Goal: Task Accomplishment & Management: Complete application form

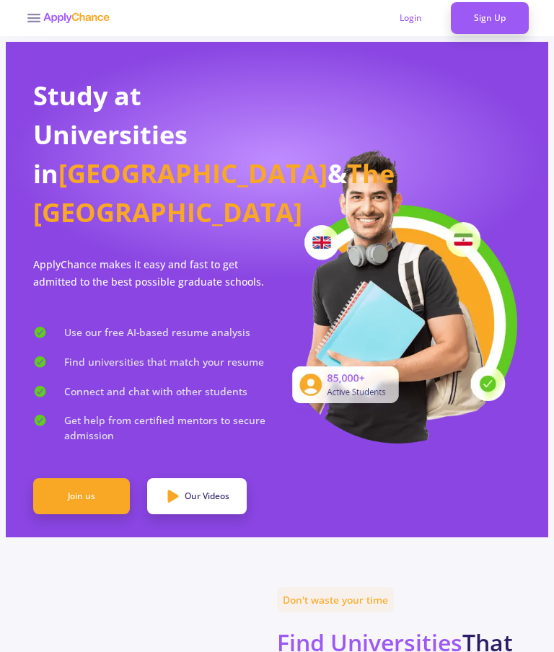
click at [39, 25] on icon at bounding box center [33, 17] width 17 height 17
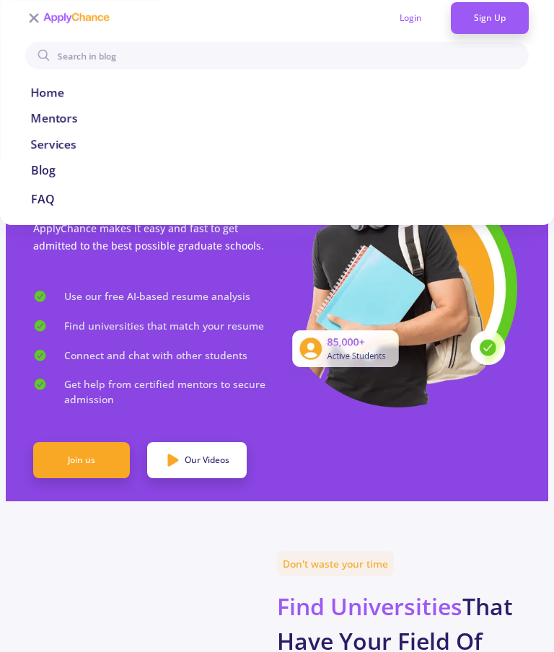
click at [135, 551] on div at bounding box center [277, 332] width 554 height 652
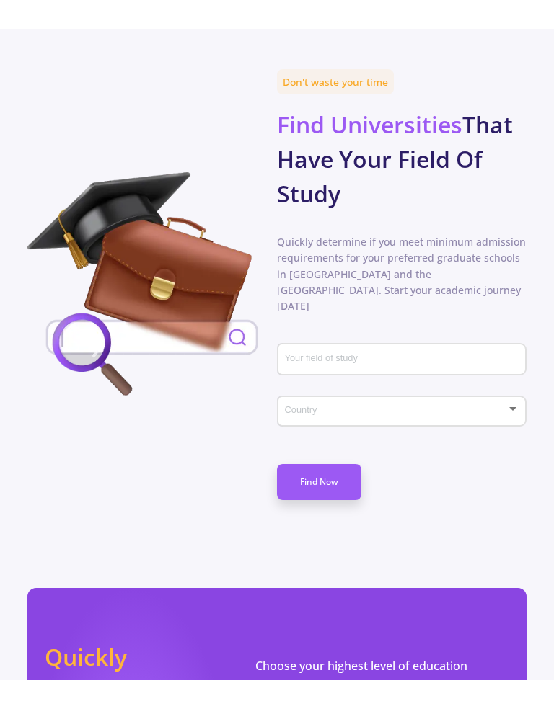
scroll to position [543, 0]
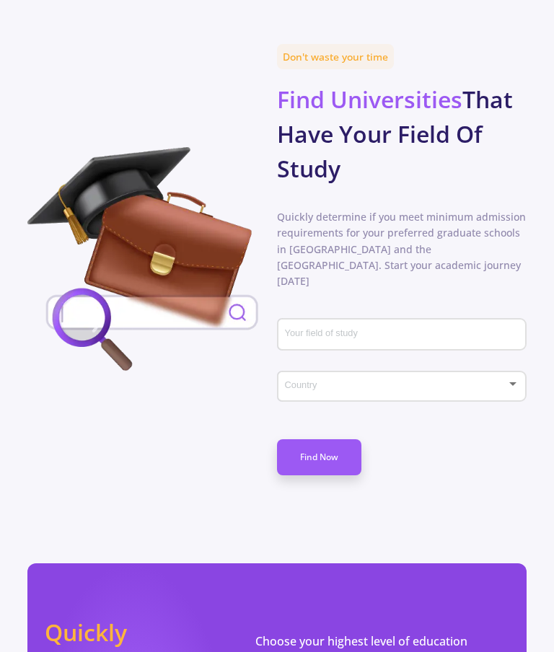
click at [389, 329] on input "Your field of study" at bounding box center [403, 335] width 239 height 13
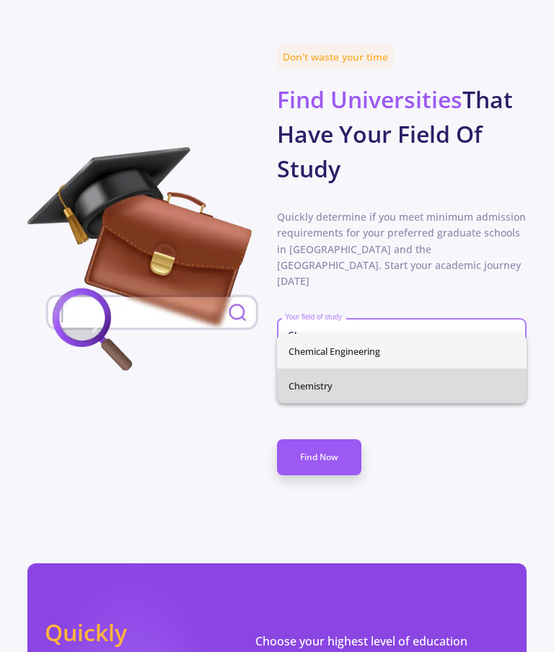
click at [322, 375] on span "Chemistry" at bounding box center [401, 385] width 226 height 35
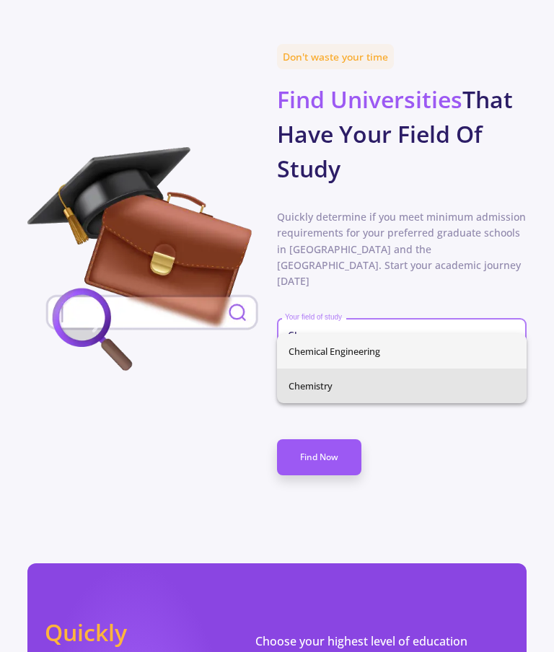
type input "Chemistry"
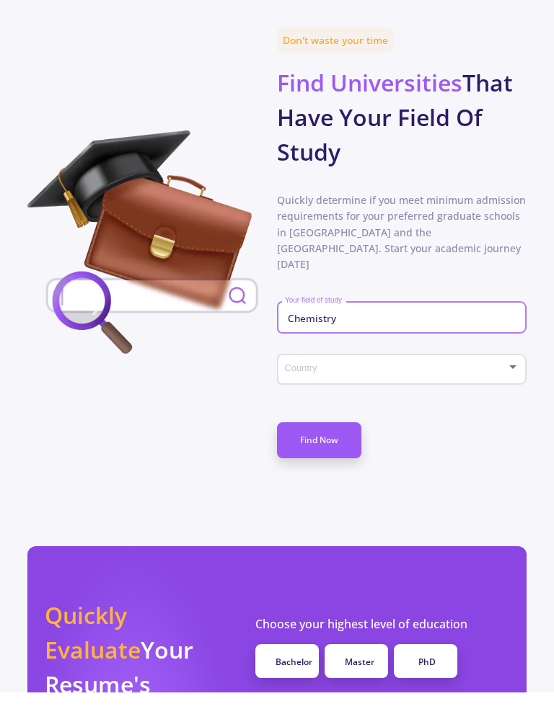
click at [512, 382] on div at bounding box center [512, 384] width 7 height 4
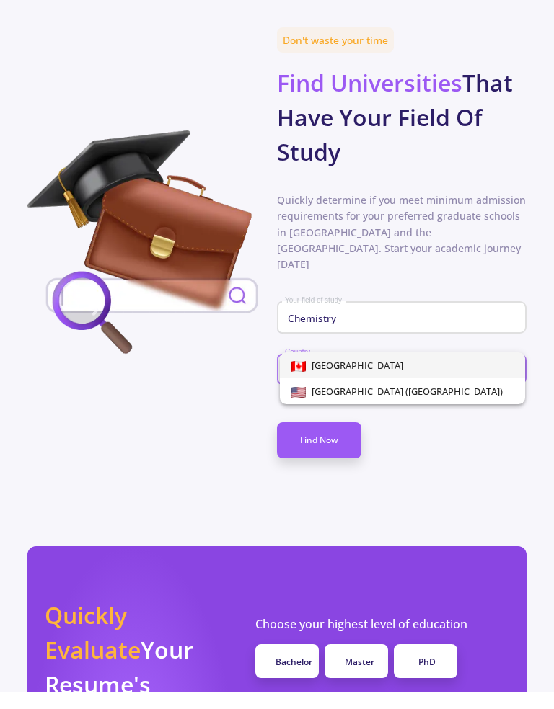
scroll to position [559, 0]
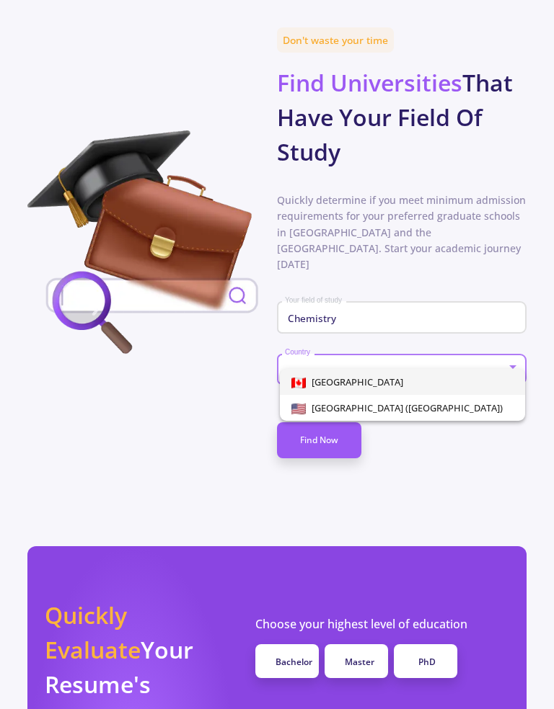
click at [346, 377] on span "[GEOGRAPHIC_DATA]" at bounding box center [402, 382] width 222 height 26
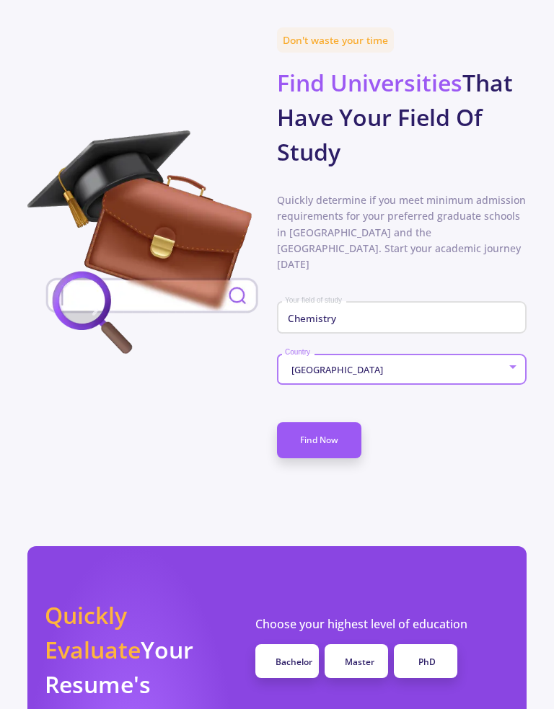
click at [330, 426] on link "Find Now" at bounding box center [319, 440] width 84 height 36
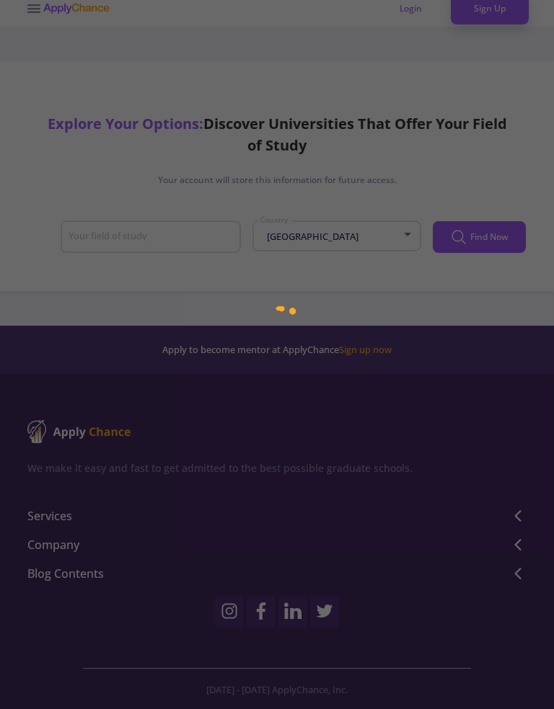
type input "Chemistry"
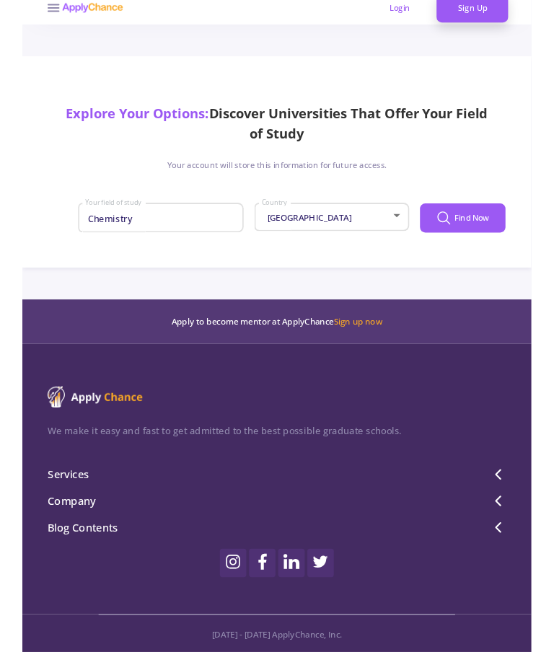
scroll to position [10, 0]
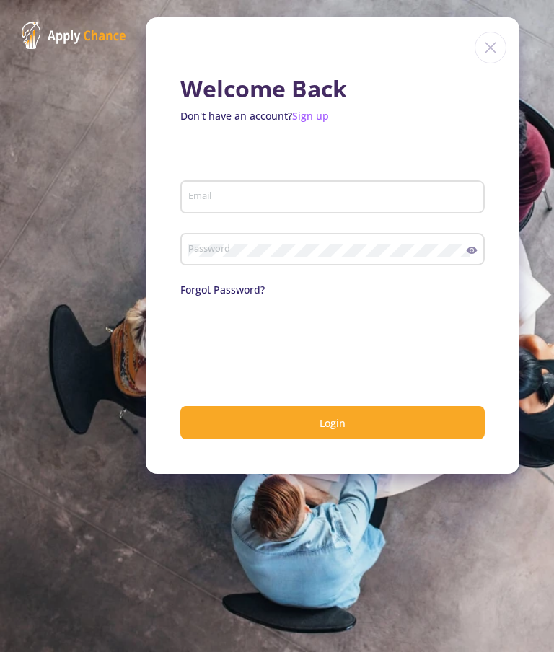
click at [207, 198] on input "Email" at bounding box center [334, 197] width 294 height 13
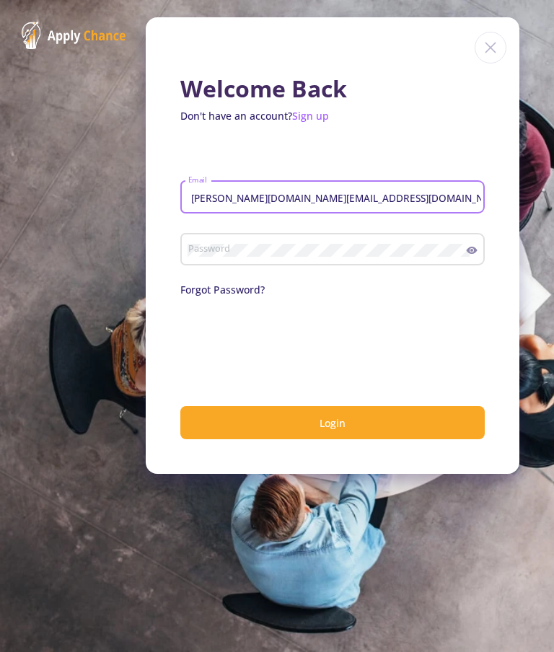
type input "[PERSON_NAME][DOMAIN_NAME][EMAIL_ADDRESS][DOMAIN_NAME]"
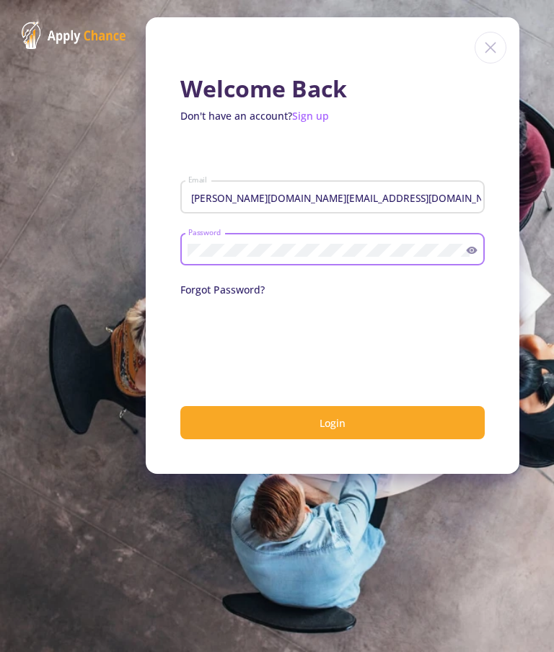
click at [313, 122] on link "Sign up" at bounding box center [310, 116] width 37 height 14
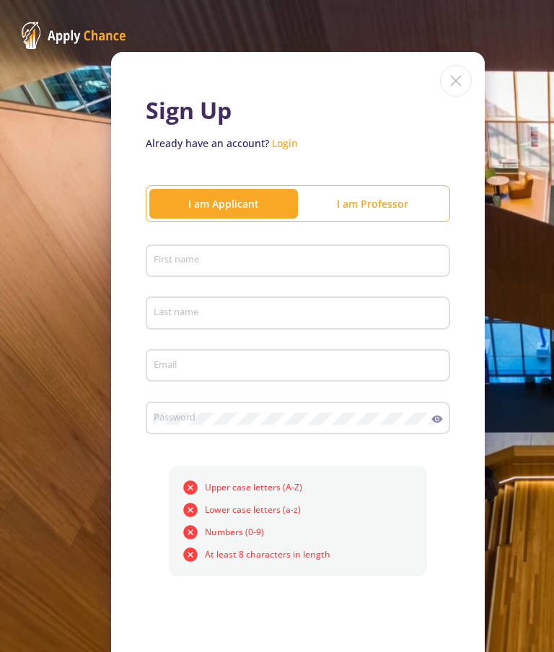
click at [254, 202] on div "I am Applicant" at bounding box center [223, 203] width 148 height 15
click at [246, 255] on input "First name" at bounding box center [300, 261] width 294 height 13
type input "Fatima"
click at [230, 319] on input "Last name" at bounding box center [300, 313] width 294 height 13
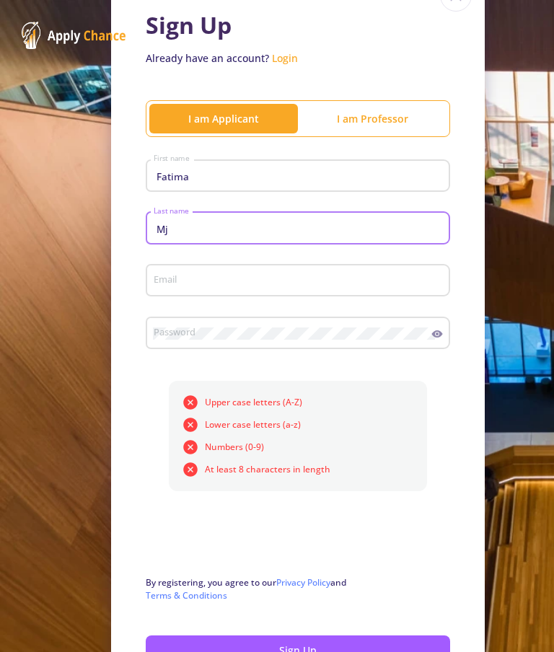
scroll to position [93, 0]
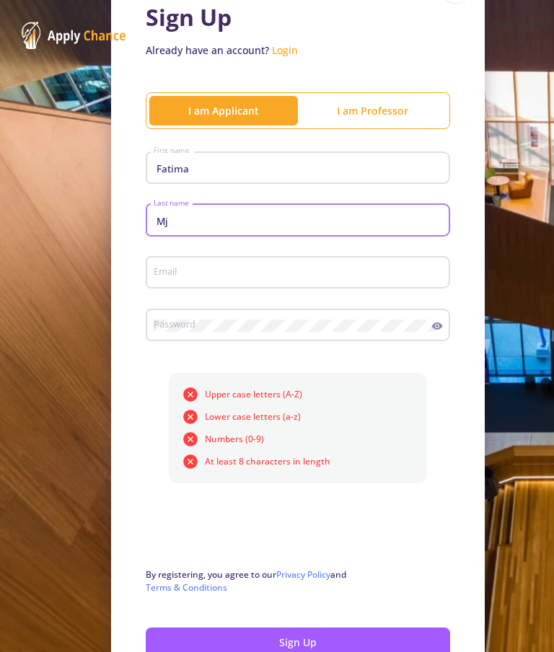
type input "Mj"
click at [203, 270] on input "Email" at bounding box center [300, 273] width 294 height 13
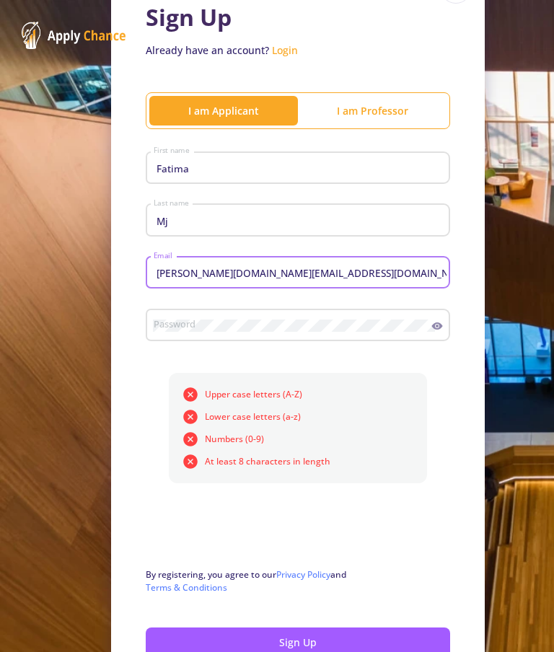
type input "[PERSON_NAME][DOMAIN_NAME][EMAIL_ADDRESS][DOMAIN_NAME]"
click at [231, 164] on input "Fatima" at bounding box center [300, 168] width 294 height 13
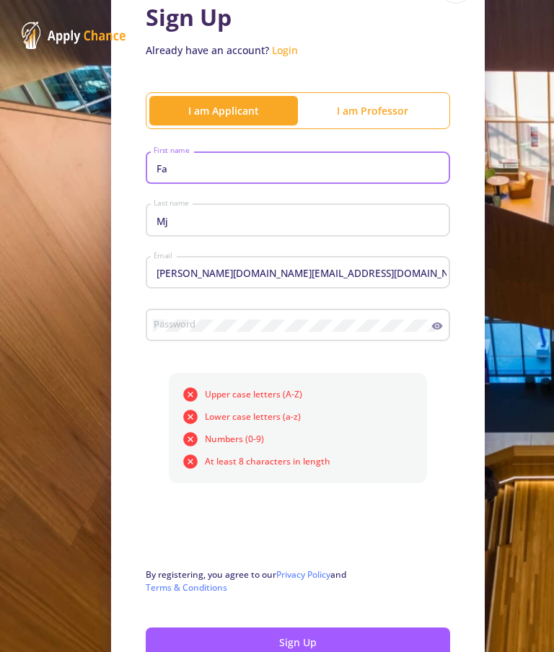
type input "F"
type input "Ro"
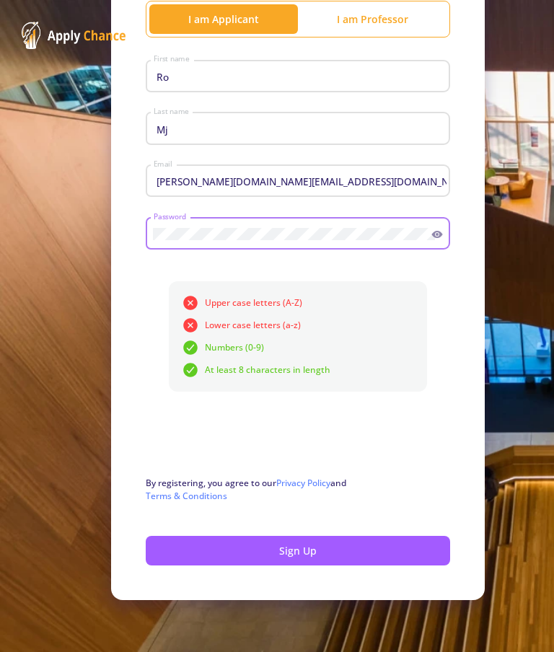
scroll to position [188, 0]
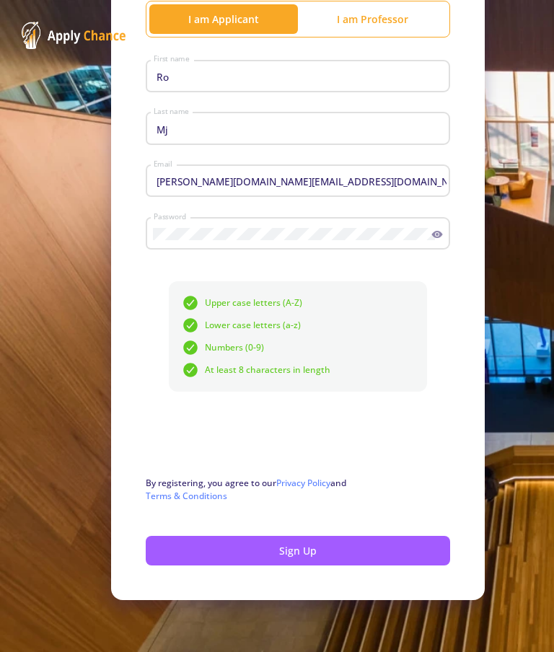
click at [291, 555] on button "Sign Up" at bounding box center [298, 550] width 304 height 30
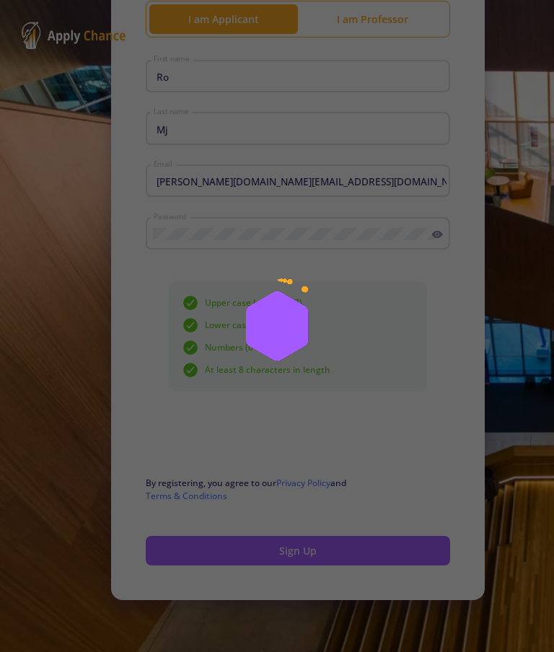
click at [300, 556] on div at bounding box center [277, 326] width 554 height 652
click at [293, 559] on div at bounding box center [277, 326] width 554 height 652
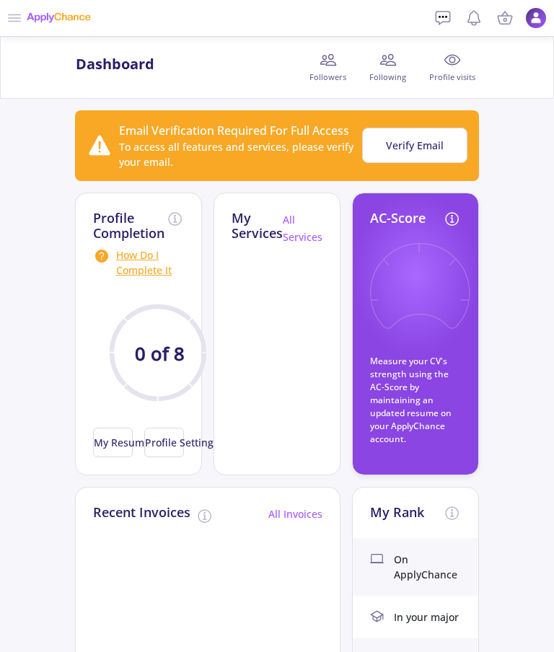
click at [533, 14] on img at bounding box center [536, 18] width 22 height 22
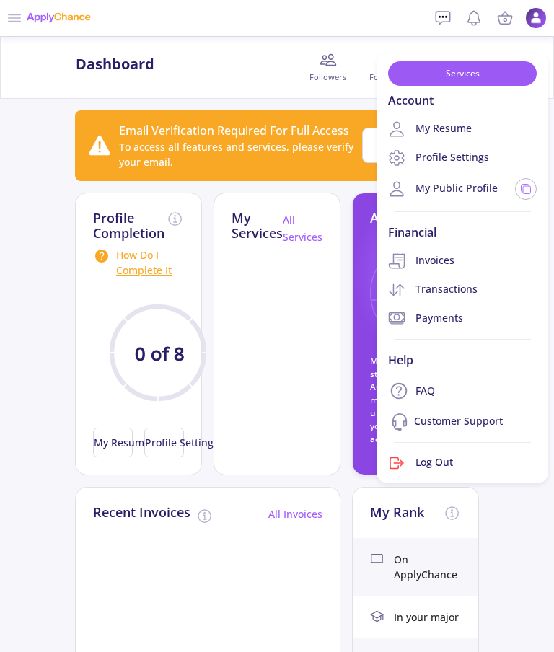
click at [269, 75] on div "Dashboard Followers Following Profile visits" at bounding box center [277, 67] width 414 height 32
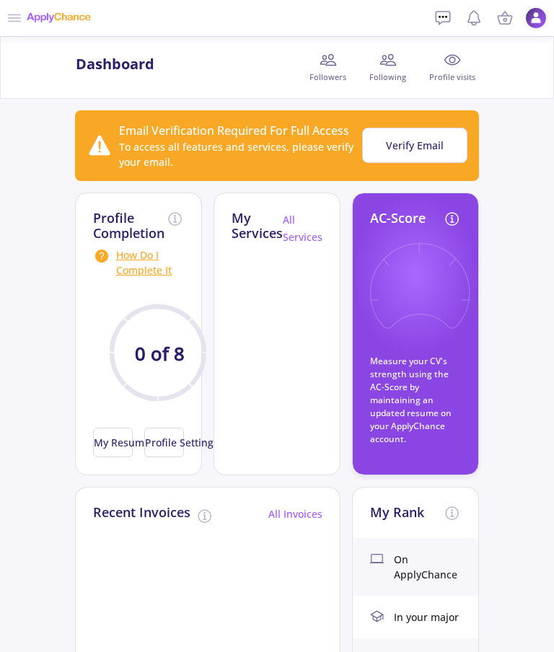
click at [449, 14] on icon at bounding box center [442, 18] width 14 height 13
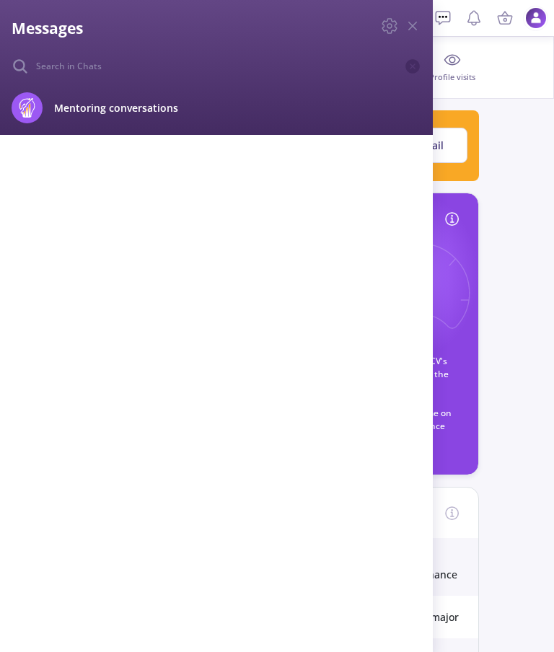
click at [517, 76] on div "Messages Mentoring conversations Block" at bounding box center [277, 326] width 554 height 652
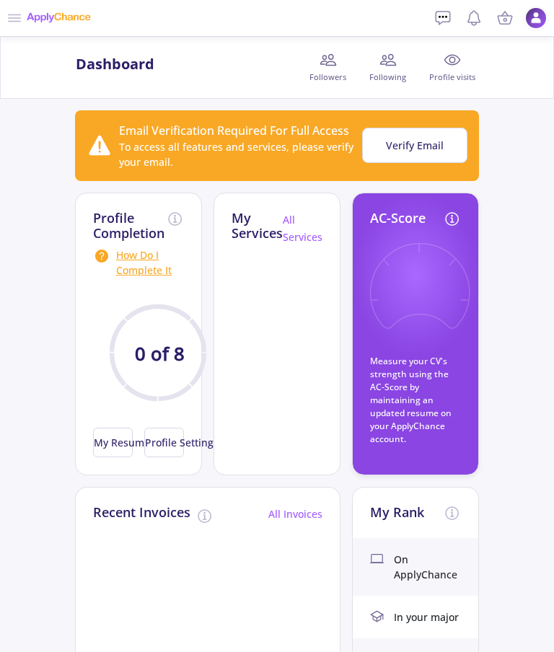
click at [261, 228] on h2 "My Services" at bounding box center [256, 225] width 51 height 31
click at [14, 23] on icon at bounding box center [14, 17] width 17 height 17
click at [17, 12] on icon at bounding box center [14, 17] width 17 height 17
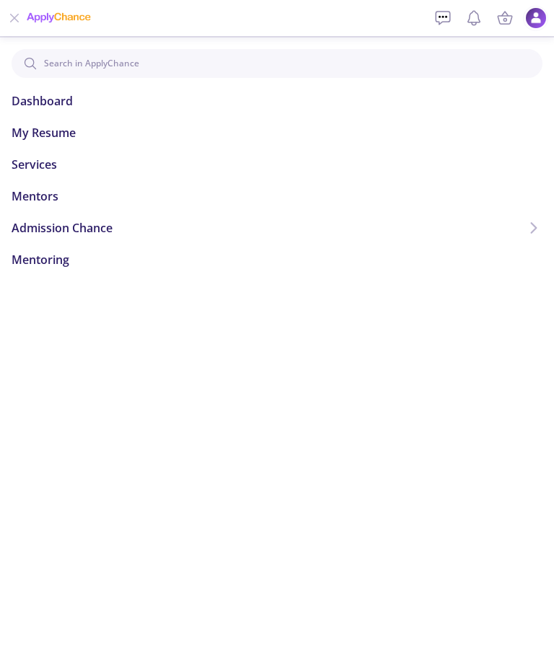
click at [215, 58] on input at bounding box center [277, 63] width 530 height 29
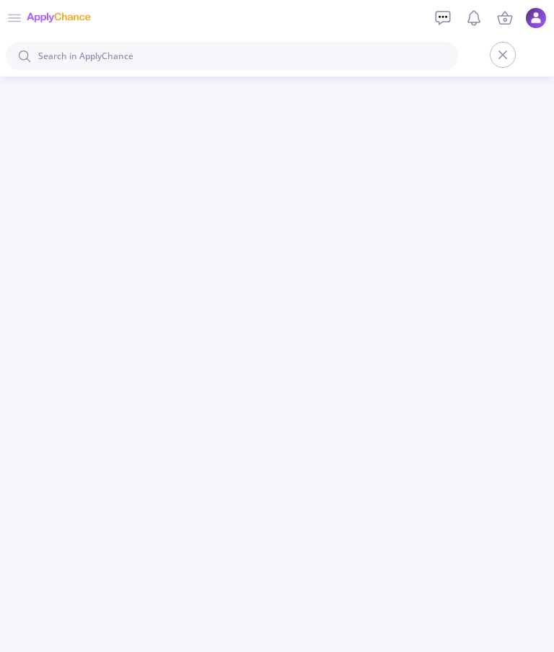
click at [502, 48] on icon at bounding box center [502, 54] width 17 height 17
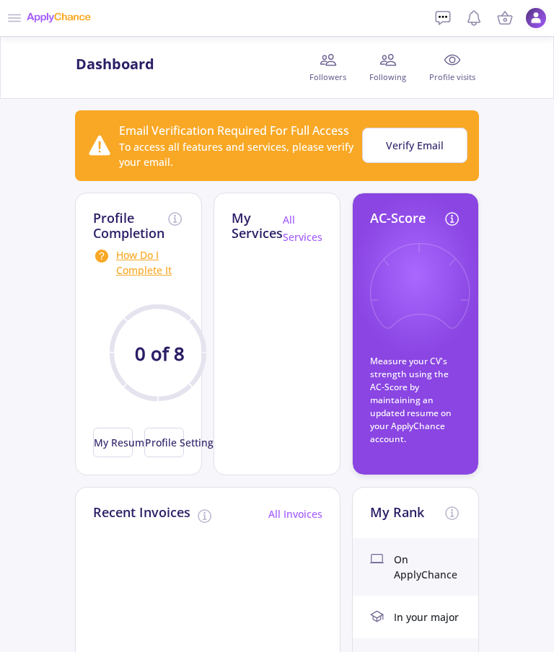
click at [388, 61] on icon at bounding box center [387, 59] width 17 height 17
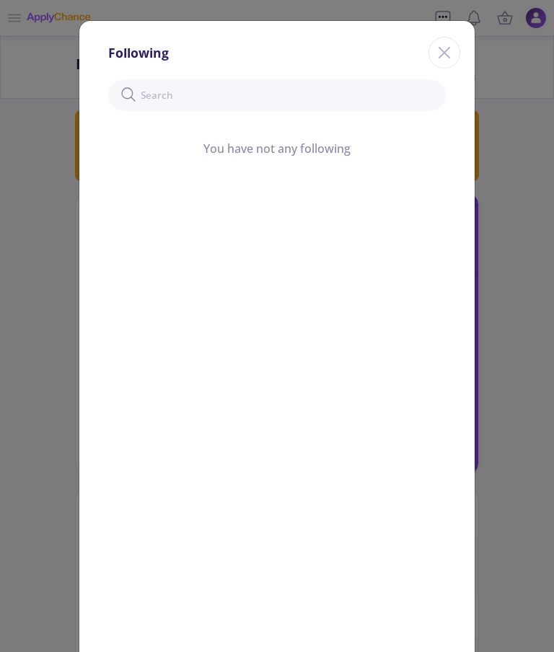
click at [441, 45] on icon "Close" at bounding box center [443, 52] width 23 height 23
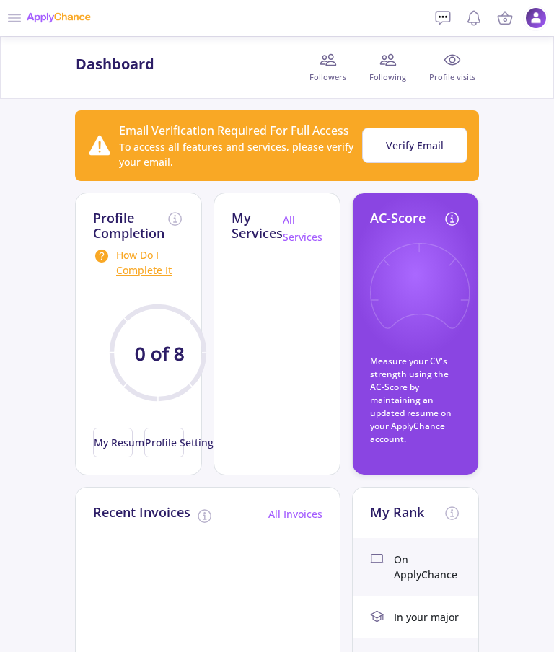
click at [432, 17] on link at bounding box center [442, 18] width 25 height 25
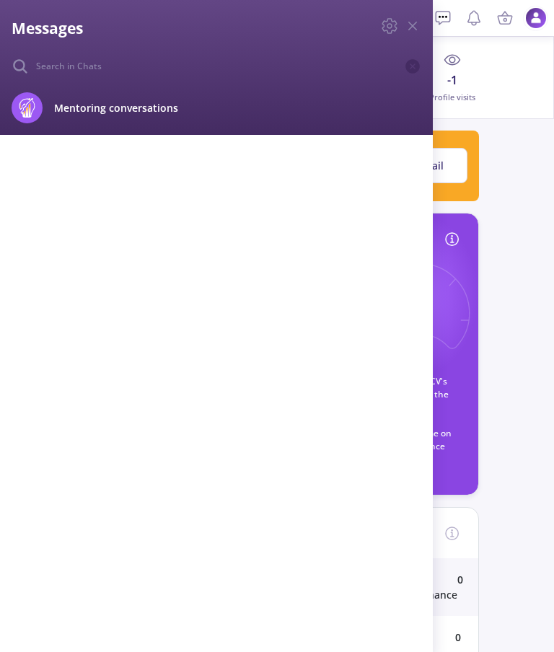
click at [411, 22] on icon at bounding box center [412, 25] width 17 height 17
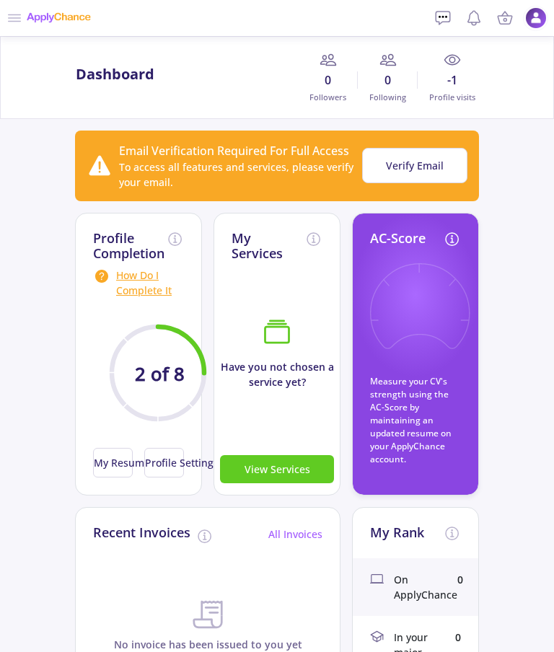
click at [14, 20] on icon at bounding box center [14, 17] width 17 height 17
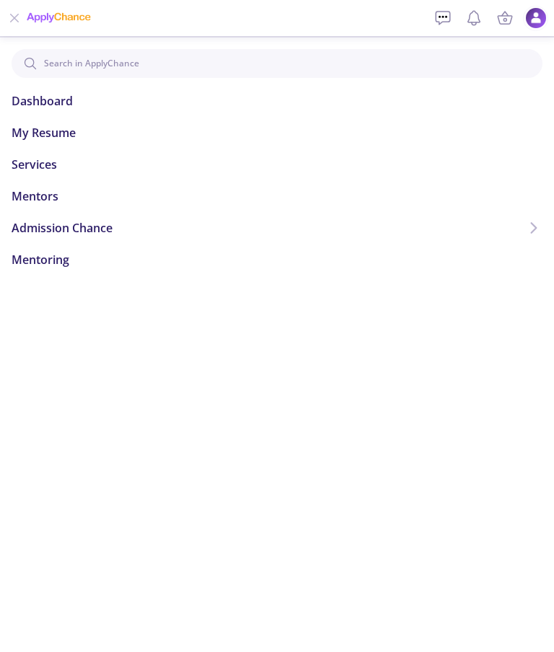
click at [103, 227] on span "Admission Chance" at bounding box center [62, 227] width 101 height 17
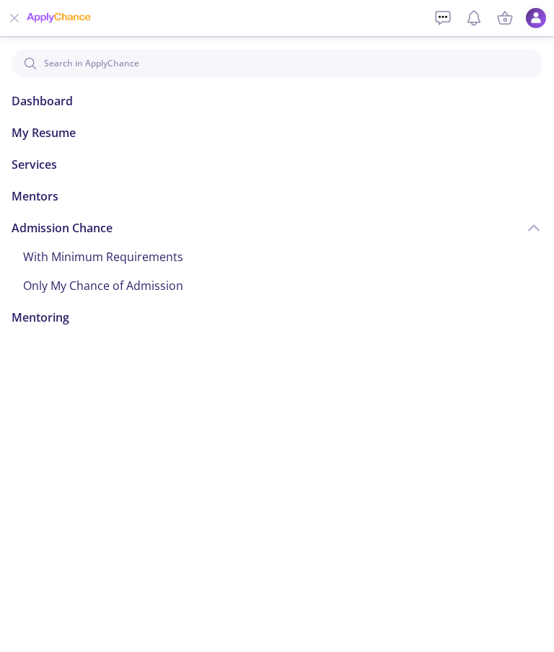
click at [64, 165] on li "Services" at bounding box center [277, 164] width 530 height 17
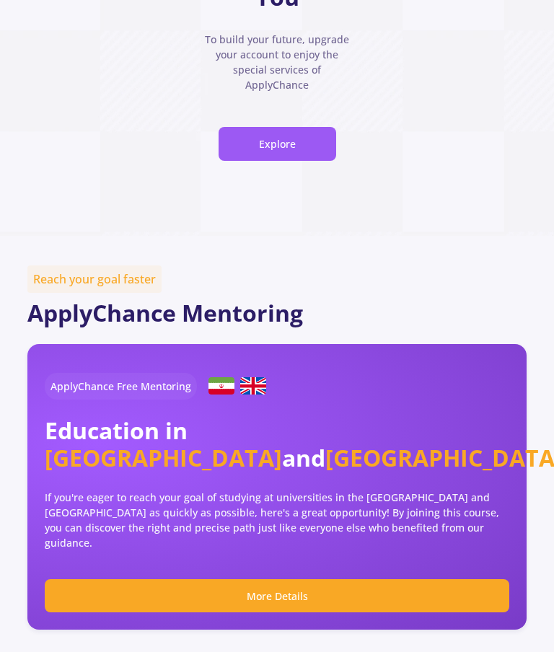
click at [298, 161] on button "Explore" at bounding box center [276, 144] width 117 height 34
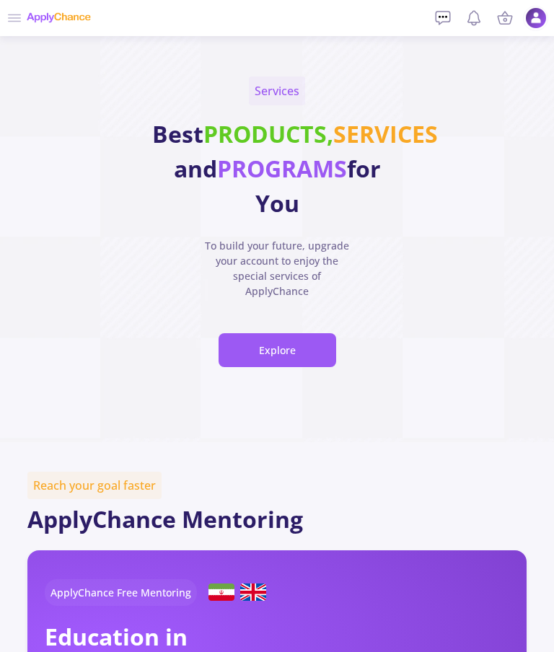
click at [8, 38] on div "Services Best PRODUCTS, SERVICES and PROGRAMS for You To build your future, upg…" at bounding box center [277, 239] width 554 height 406
click at [20, 17] on icon at bounding box center [14, 17] width 17 height 17
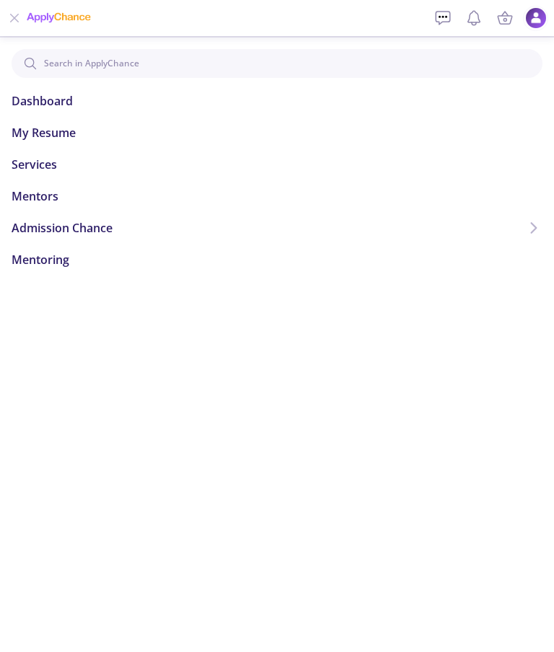
click at [164, 64] on input at bounding box center [277, 63] width 530 height 29
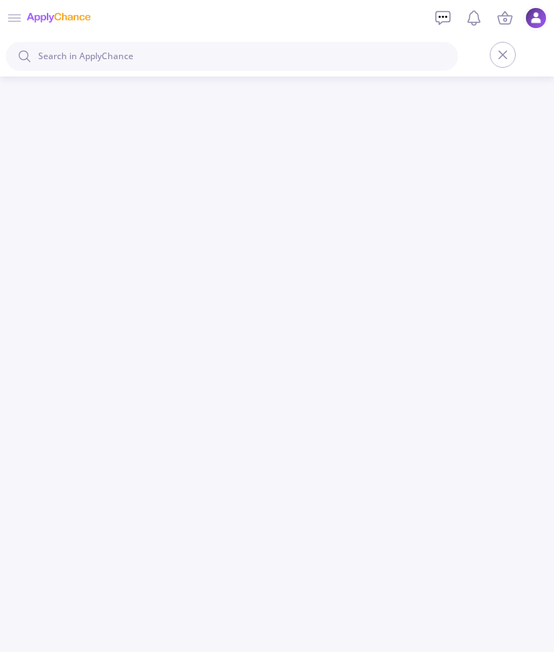
click at [235, 58] on input at bounding box center [232, 56] width 452 height 29
type input "Chemistry"
